Goal: Transaction & Acquisition: Purchase product/service

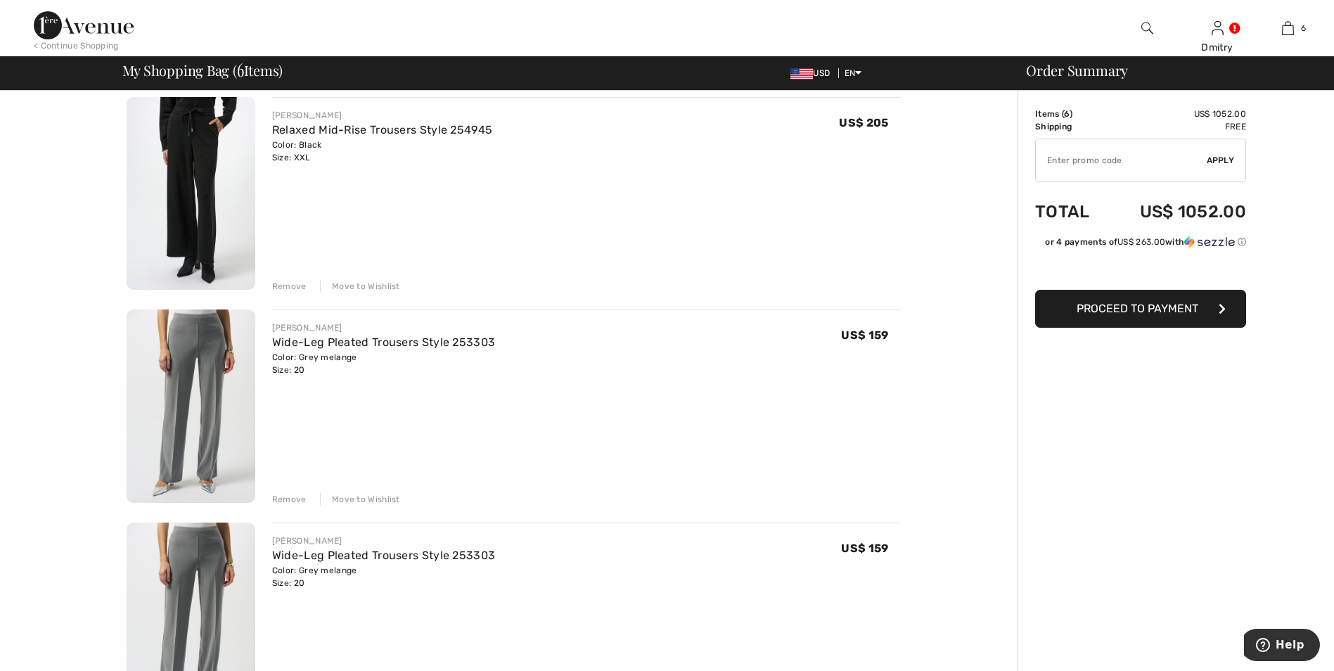
scroll to position [492, 0]
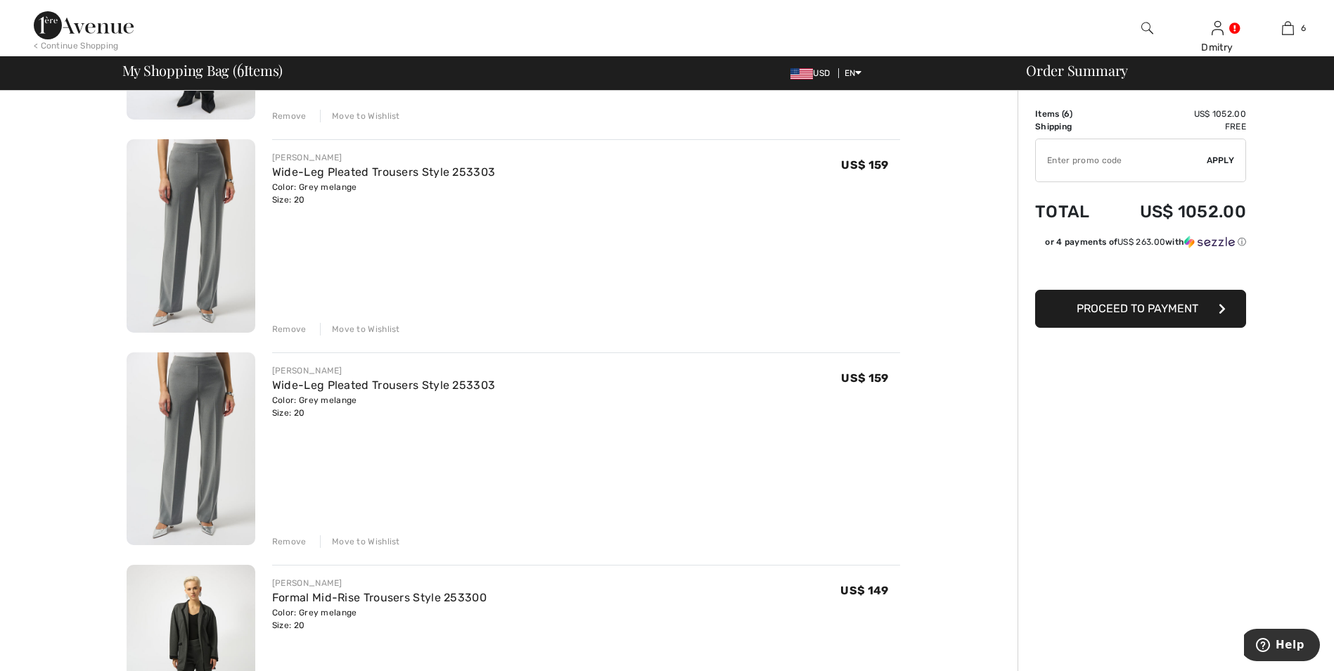
click at [288, 328] on div "Remove" at bounding box center [289, 329] width 34 height 13
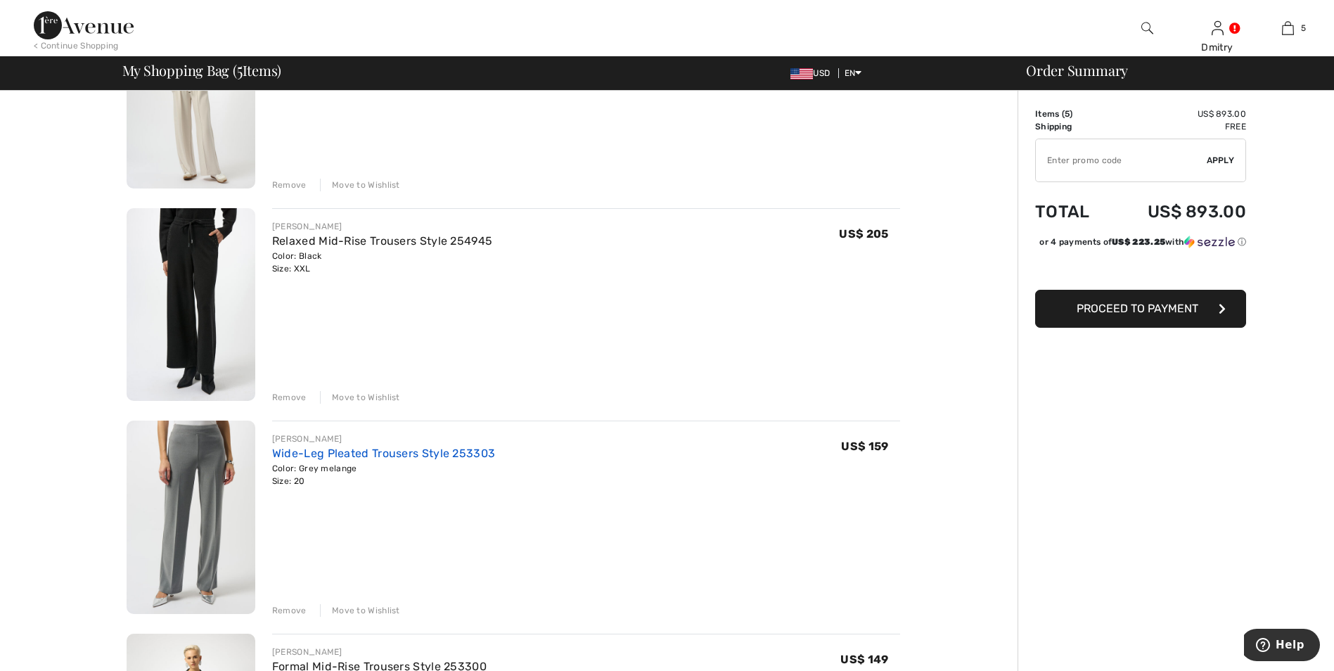
scroll to position [70, 0]
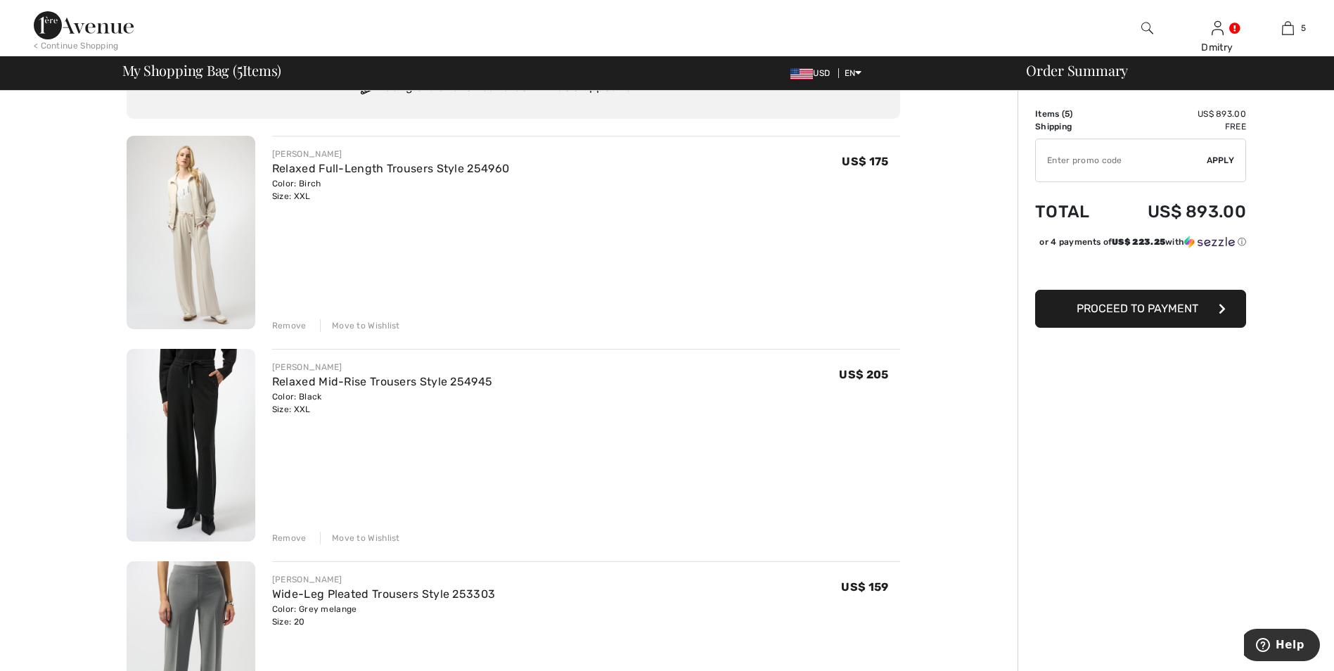
click at [295, 323] on div "Remove" at bounding box center [289, 325] width 34 height 13
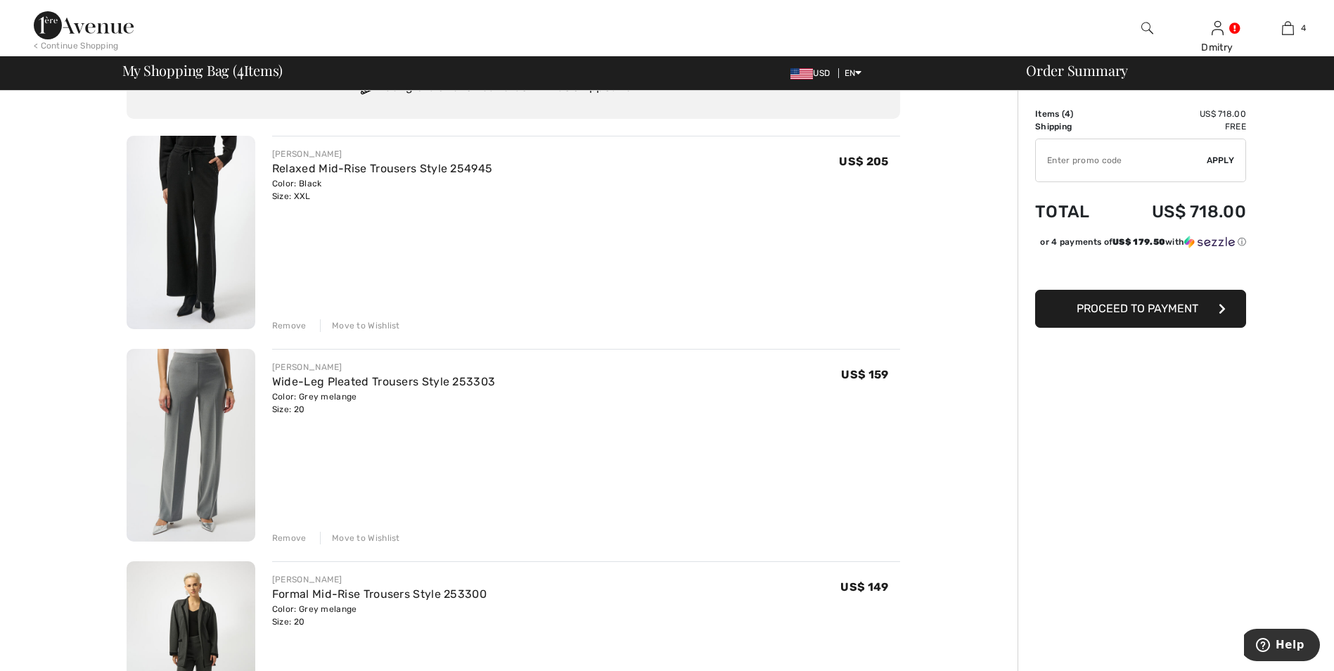
click at [288, 326] on div "Remove" at bounding box center [289, 325] width 34 height 13
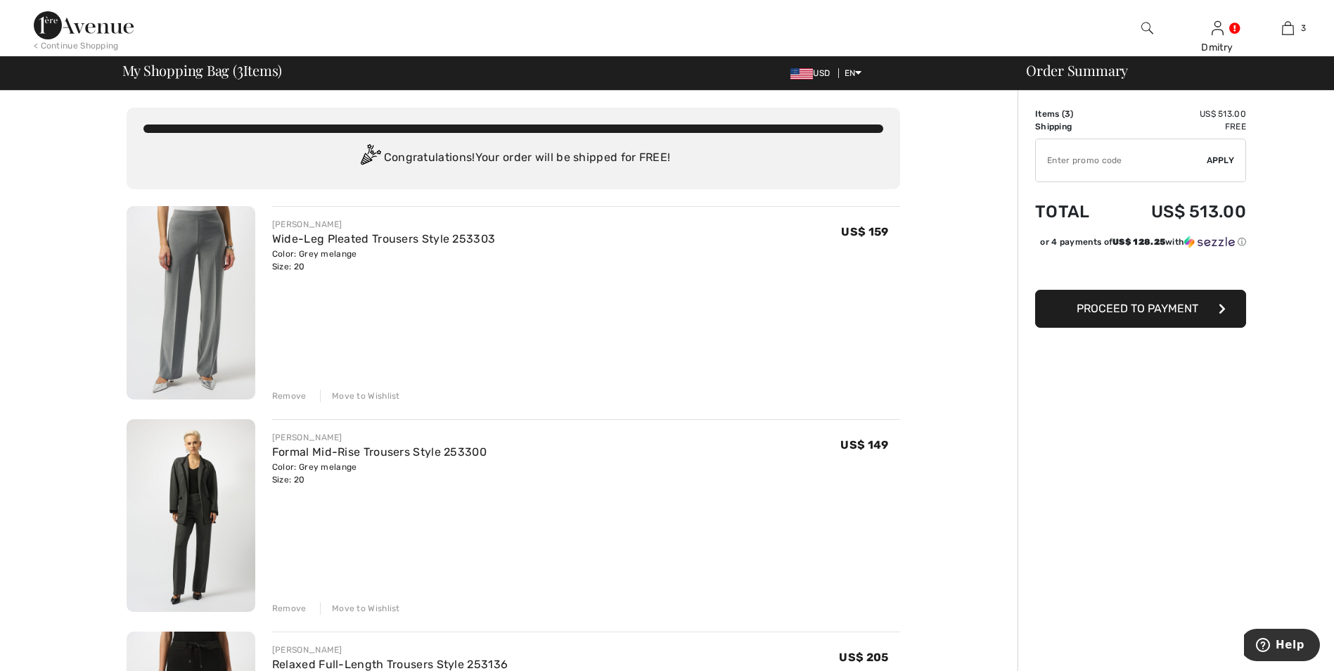
scroll to position [141, 0]
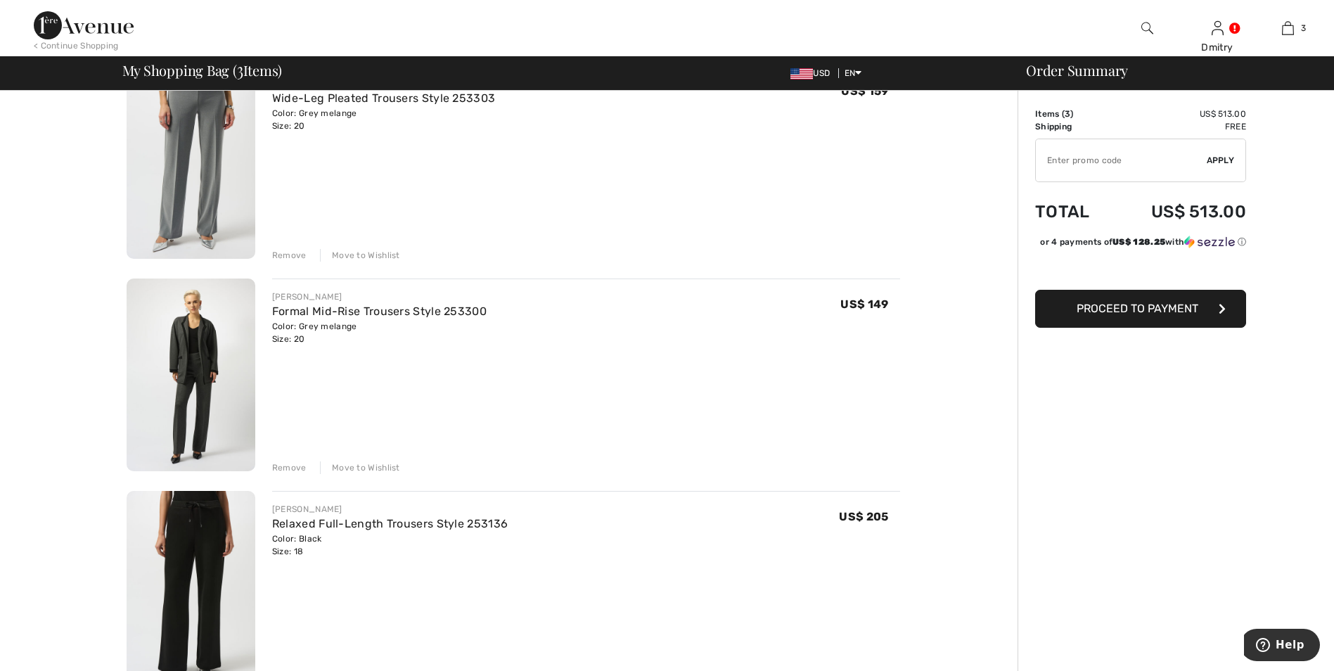
click at [292, 255] on div "Remove" at bounding box center [289, 255] width 34 height 13
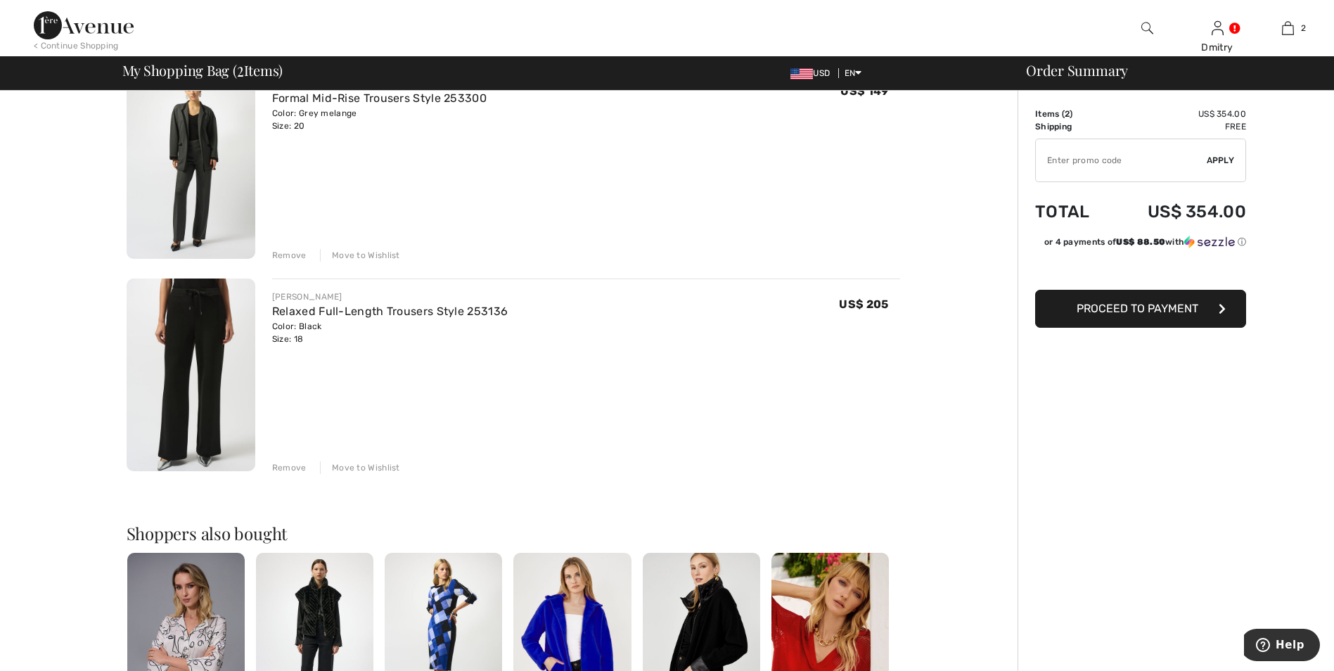
scroll to position [122, 0]
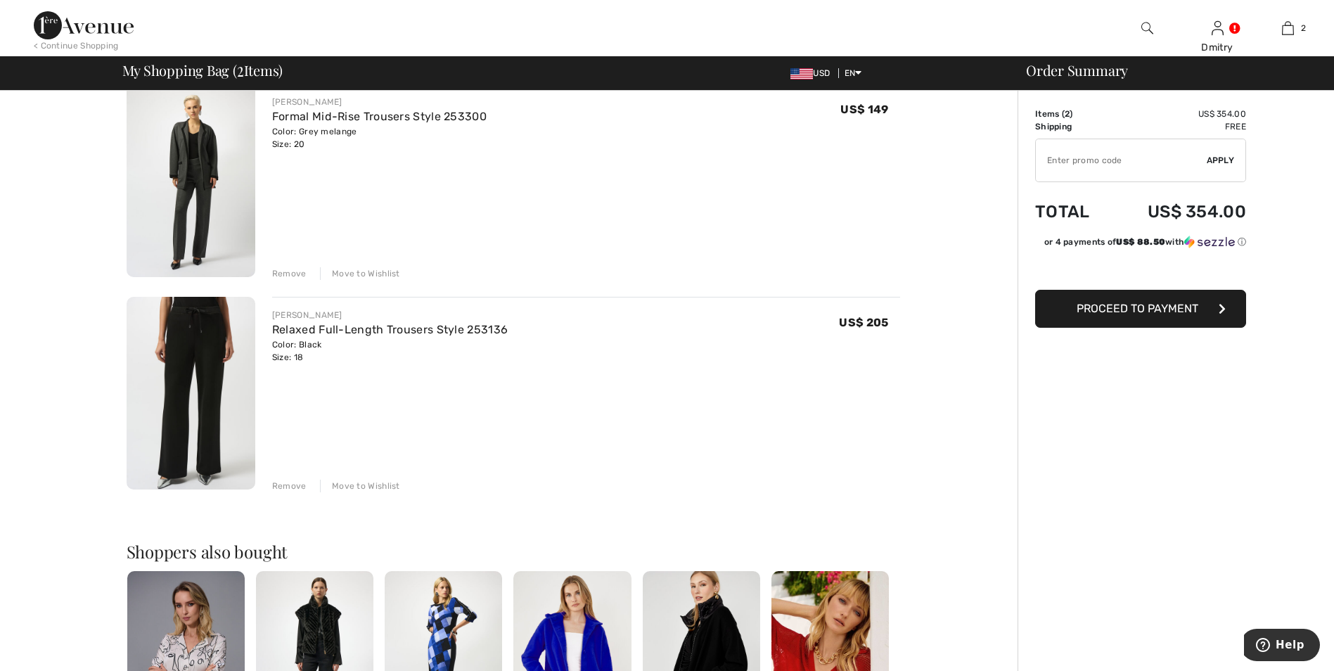
click at [1061, 159] on input "TEXT" at bounding box center [1121, 160] width 171 height 42
click at [1218, 166] on span "Apply" at bounding box center [1221, 160] width 28 height 13
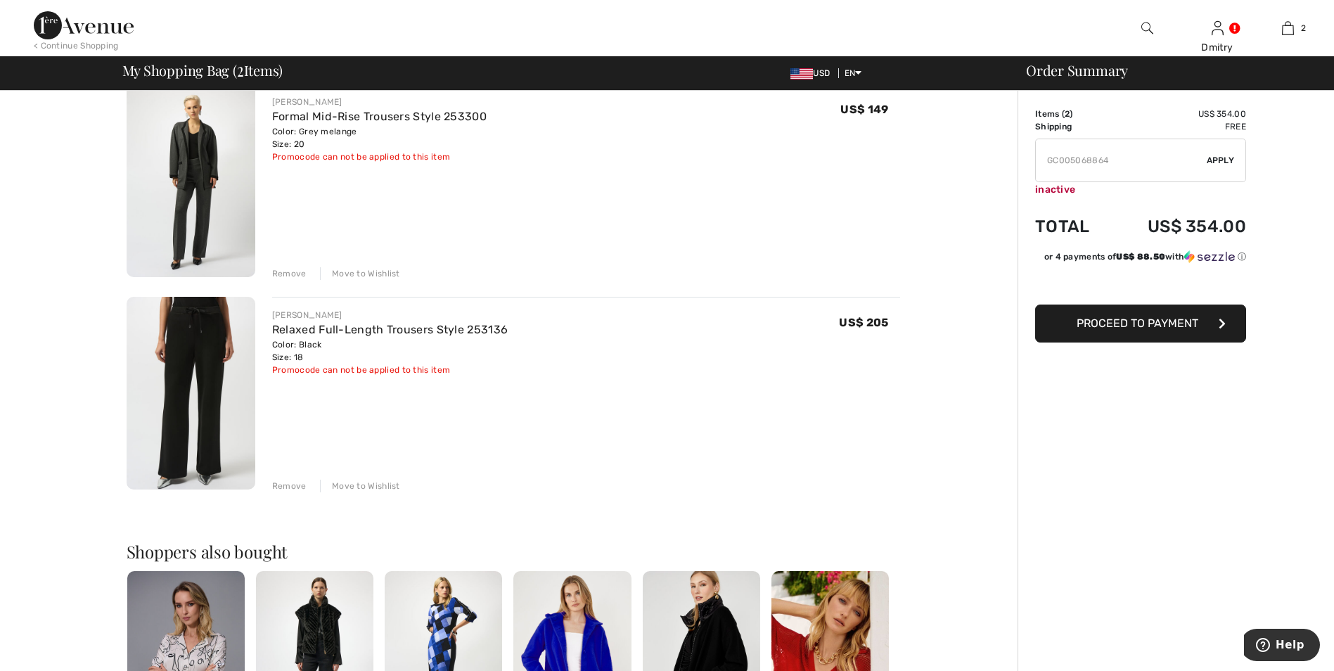
click at [1219, 160] on span "Apply" at bounding box center [1221, 160] width 28 height 13
click at [1118, 162] on input "TEXT" at bounding box center [1121, 160] width 171 height 42
type input "G"
click at [1226, 160] on span "Apply" at bounding box center [1221, 160] width 28 height 13
click at [1082, 158] on input "TEXT" at bounding box center [1121, 160] width 171 height 42
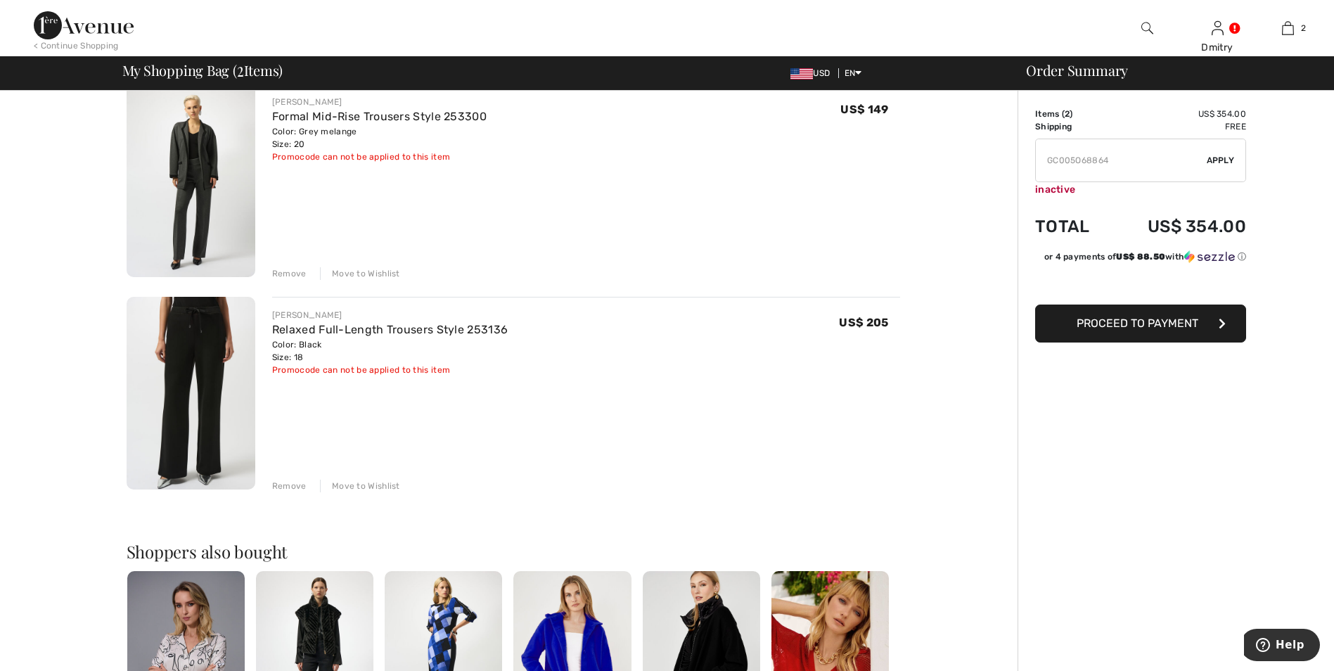
click at [1227, 155] on span "Apply" at bounding box center [1221, 160] width 28 height 13
type input "GC005068864"
click at [1145, 319] on span "Proceed to Payment" at bounding box center [1138, 322] width 122 height 13
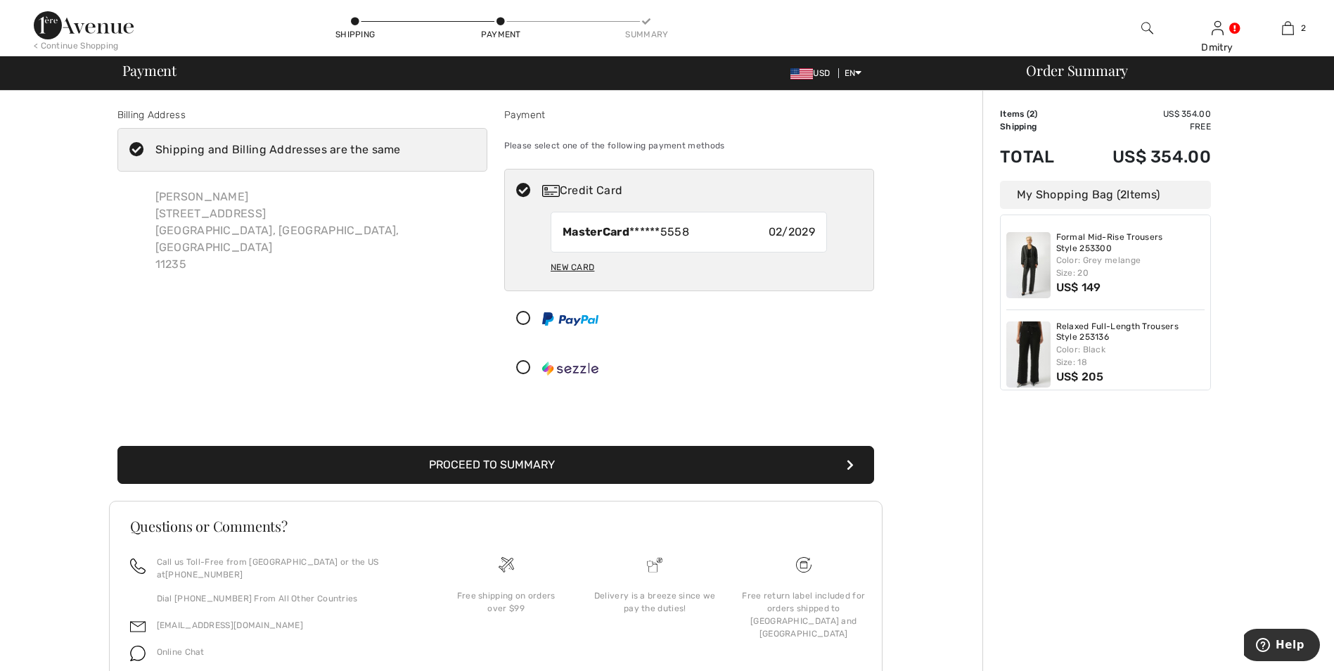
click at [523, 463] on button "Proceed to Summary" at bounding box center [495, 465] width 757 height 38
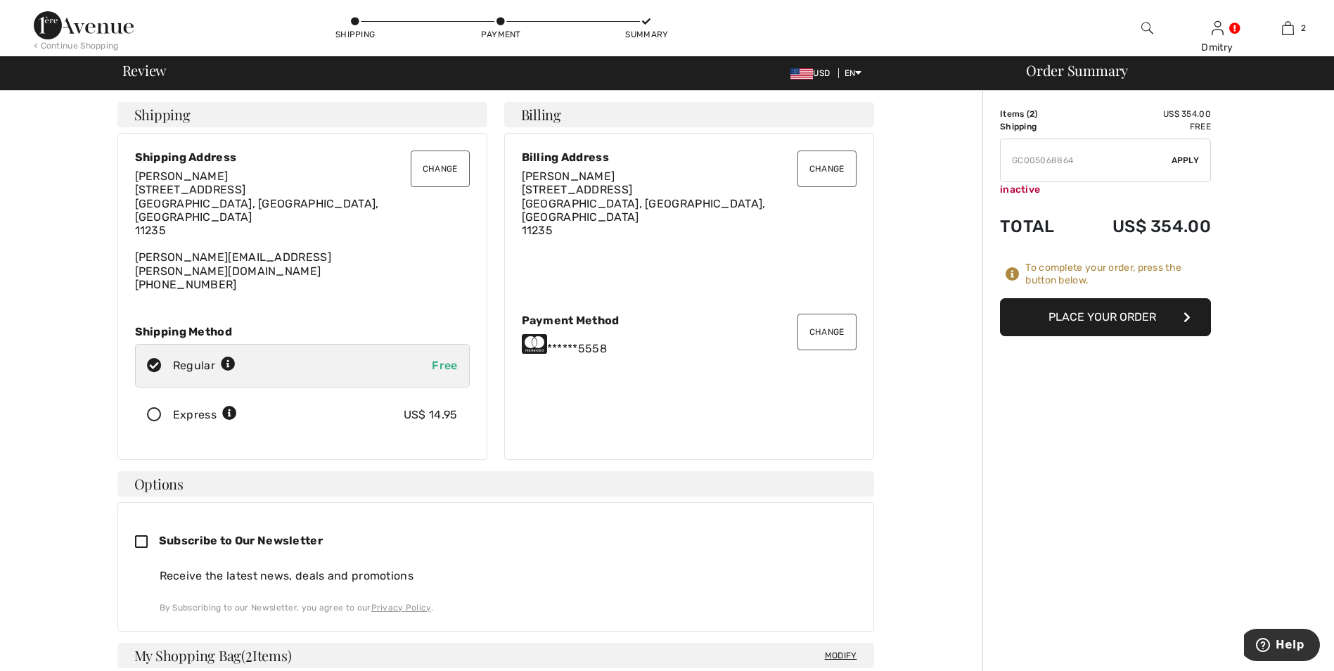
click at [1130, 318] on button "Place Your Order" at bounding box center [1105, 317] width 211 height 38
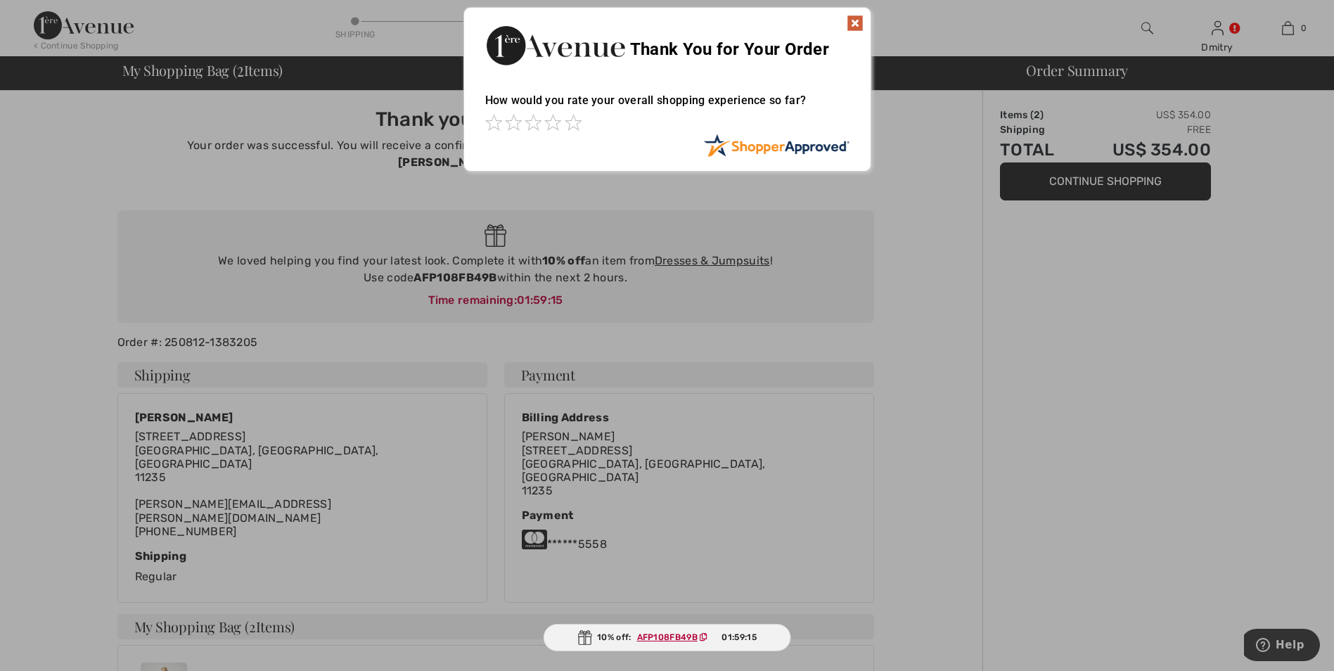
click at [853, 20] on img at bounding box center [855, 23] width 17 height 17
